Goal: Task Accomplishment & Management: Complete application form

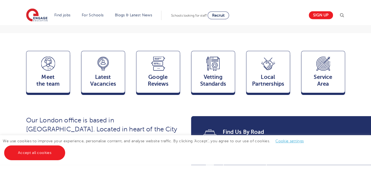
scroll to position [130, 0]
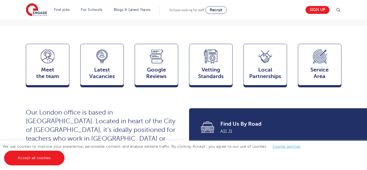
click at [338, 10] on img at bounding box center [338, 10] width 7 height 7
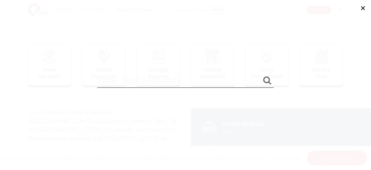
click at [147, 85] on input "search" at bounding box center [185, 79] width 177 height 18
type input "application form"
click at [261, 76] on button "submit" at bounding box center [267, 81] width 13 height 10
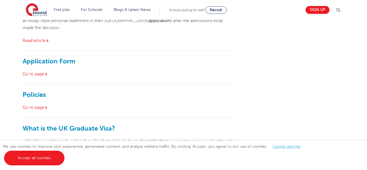
scroll to position [141, 0]
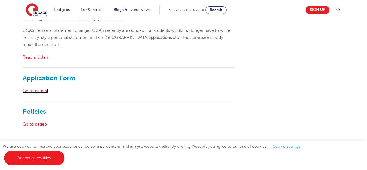
click at [42, 91] on link "Go to page" at bounding box center [36, 90] width 26 height 5
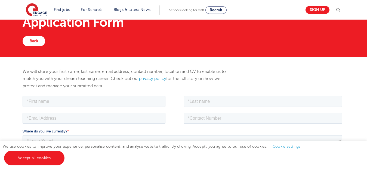
scroll to position [33, 0]
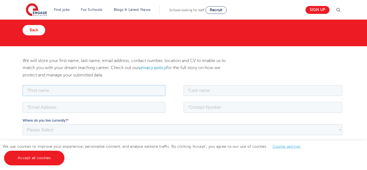
click at [48, 89] on input "text" at bounding box center [94, 90] width 143 height 11
type input "Gulsirin"
click at [209, 90] on input "text" at bounding box center [262, 90] width 159 height 11
type input "[PERSON_NAME]"
click at [85, 108] on input "email" at bounding box center [94, 107] width 143 height 11
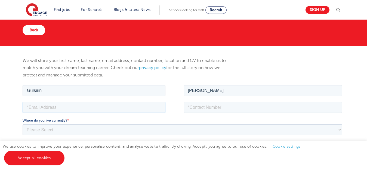
type input "[EMAIL_ADDRESS][DOMAIN_NAME]"
click at [223, 112] on input "tel" at bounding box center [262, 107] width 159 height 11
type input "07415775791"
click at [262, 126] on select "Please Select [GEOGRAPHIC_DATA] [GEOGRAPHIC_DATA] [GEOGRAPHIC_DATA] [GEOGRAPHIC…" at bounding box center [182, 129] width 319 height 11
select select "UK"
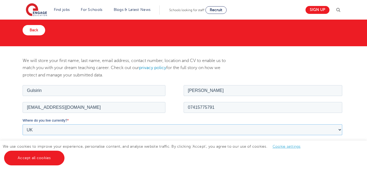
click at [23, 124] on select "Please Select [GEOGRAPHIC_DATA] [GEOGRAPHIC_DATA] [GEOGRAPHIC_DATA] [GEOGRAPHIC…" at bounding box center [182, 129] width 319 height 11
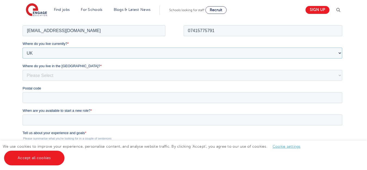
scroll to position [111, 0]
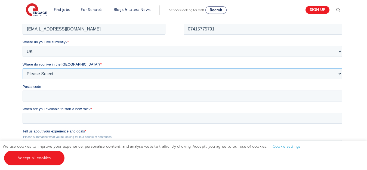
click at [164, 74] on select "Please Select Overseas [GEOGRAPHIC_DATA] [GEOGRAPHIC_DATA] [GEOGRAPHIC_DATA] [G…" at bounding box center [182, 73] width 319 height 11
select select "[GEOGRAPHIC_DATA]"
click at [23, 68] on select "Please Select Overseas [GEOGRAPHIC_DATA] [GEOGRAPHIC_DATA] [GEOGRAPHIC_DATA] [G…" at bounding box center [182, 73] width 319 height 11
click at [67, 97] on input "Postal code" at bounding box center [182, 95] width 319 height 11
type input "SW19 7EG"
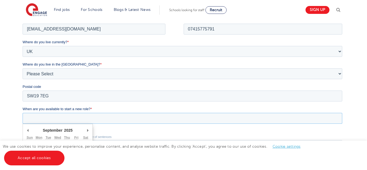
click at [69, 114] on input "When are you available to start a new role? *" at bounding box center [182, 118] width 319 height 11
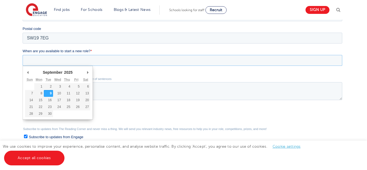
scroll to position [170, 0]
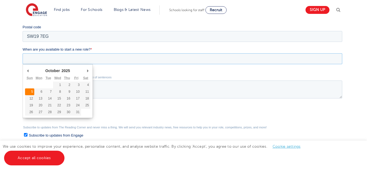
type div "[DATE]"
type input "[DATE]"
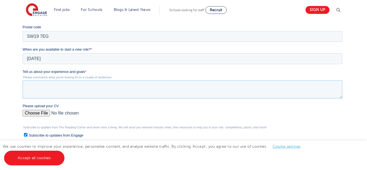
click at [32, 90] on textarea "Tell us about your experience and goals *" at bounding box center [182, 89] width 319 height 18
type textarea "ı"
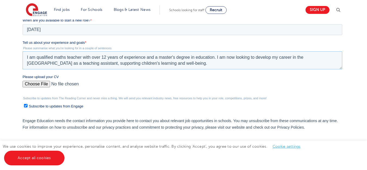
scroll to position [189, 0]
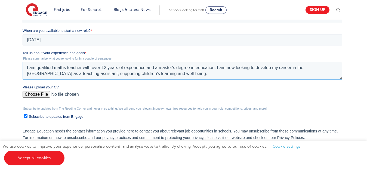
type textarea "I am qualified maths teacher with over 12 years of experience and a master's de…"
